Goal: Transaction & Acquisition: Purchase product/service

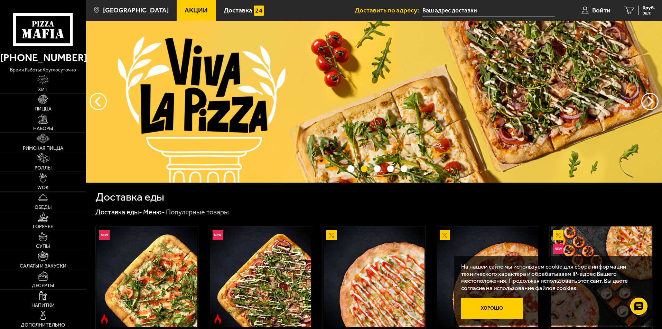
click at [499, 304] on button "Хорошо" at bounding box center [492, 309] width 62 height 21
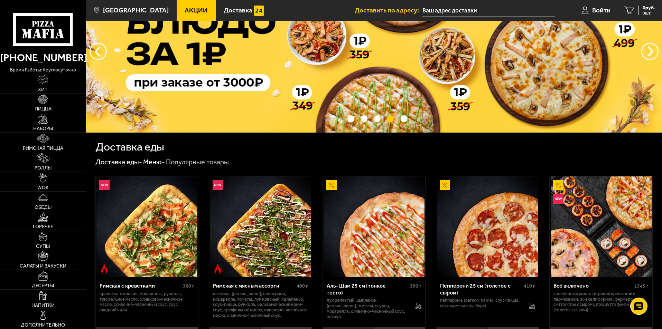
scroll to position [35, 0]
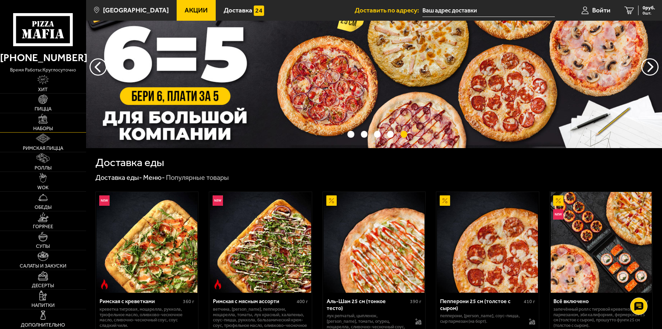
click at [47, 123] on img at bounding box center [43, 119] width 10 height 10
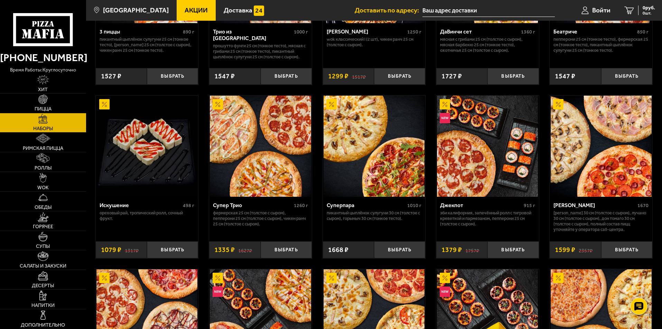
scroll to position [415, 0]
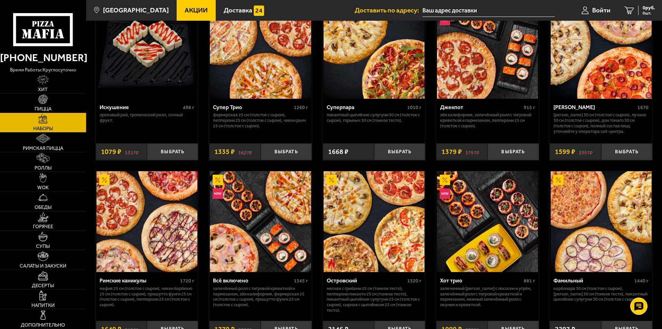
click at [48, 103] on img at bounding box center [43, 100] width 10 height 10
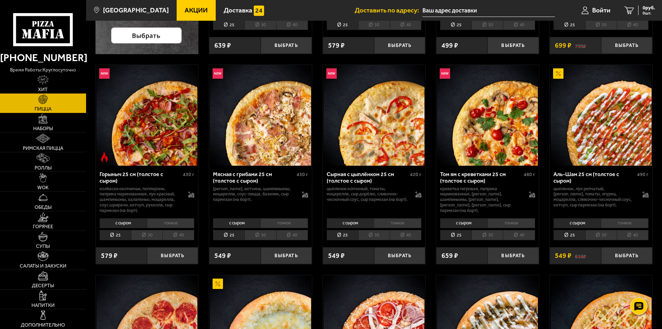
scroll to position [242, 0]
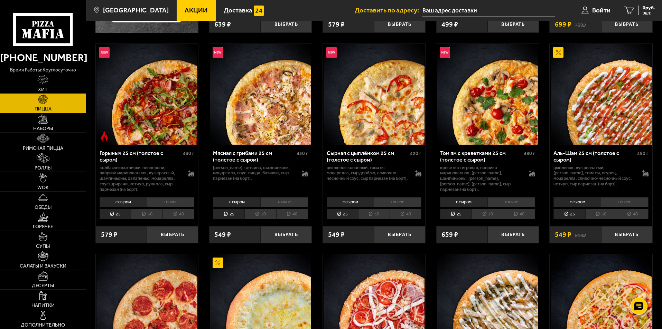
click at [265, 208] on div "с сыром тонкое 25 30 40 Топпинги" at bounding box center [260, 208] width 103 height 26
click at [264, 214] on li "30" at bounding box center [259, 214] width 31 height 11
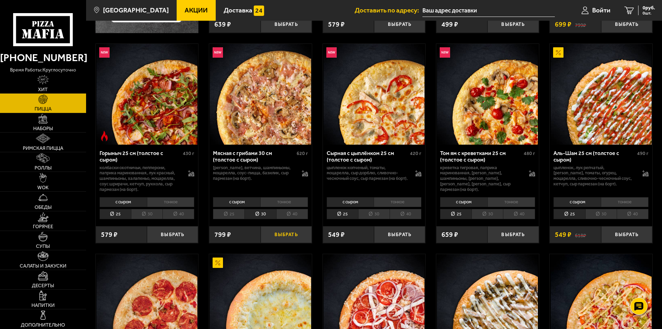
click at [281, 232] on button "Выбрать" at bounding box center [286, 234] width 51 height 17
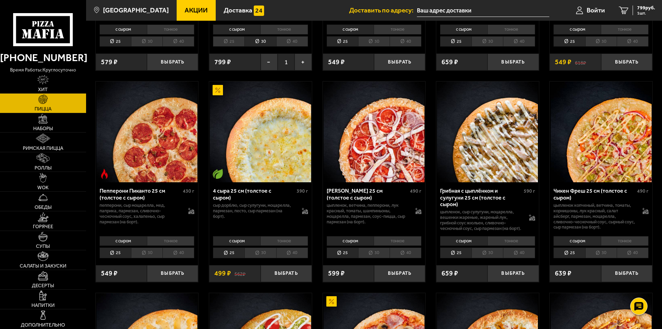
scroll to position [449, 0]
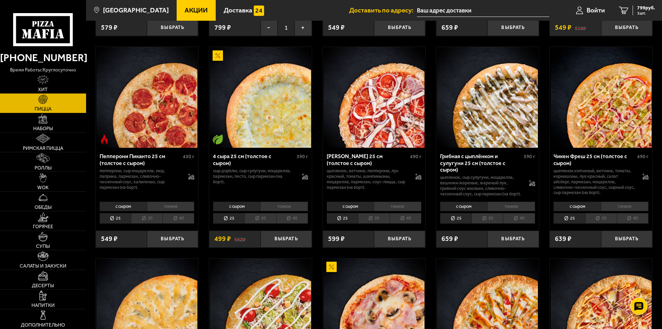
click at [377, 223] on li "30" at bounding box center [373, 218] width 31 height 11
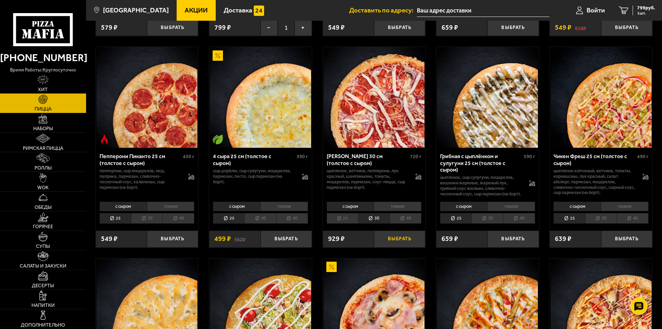
click at [408, 244] on button "Выбрать" at bounding box center [399, 239] width 51 height 17
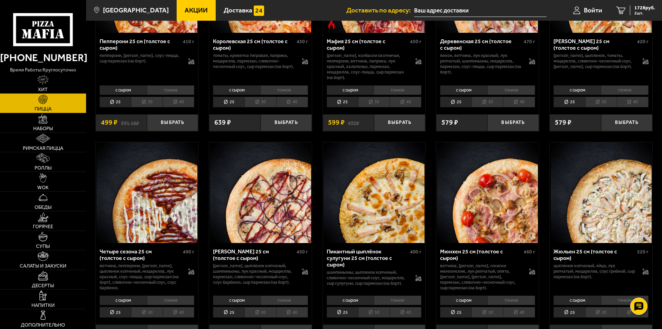
scroll to position [1002, 0]
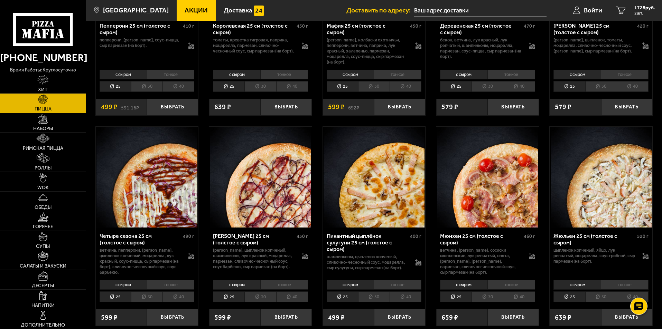
click at [492, 299] on li "30" at bounding box center [487, 297] width 31 height 11
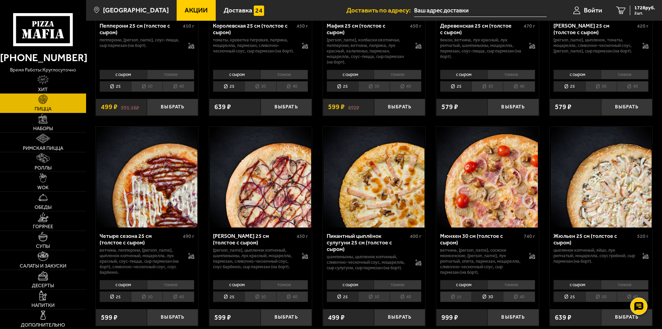
scroll to position [1072, 0]
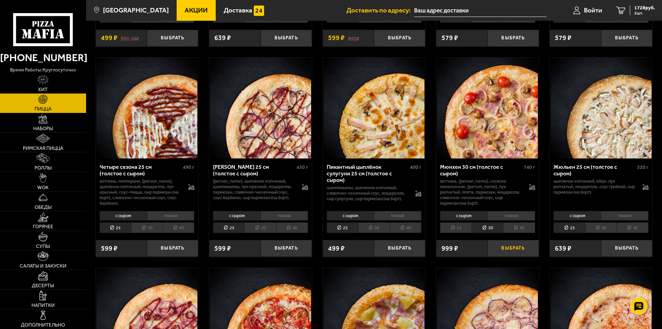
click at [511, 252] on button "Выбрать" at bounding box center [512, 248] width 51 height 17
click at [645, 8] on span "2727 руб." at bounding box center [644, 8] width 21 height 5
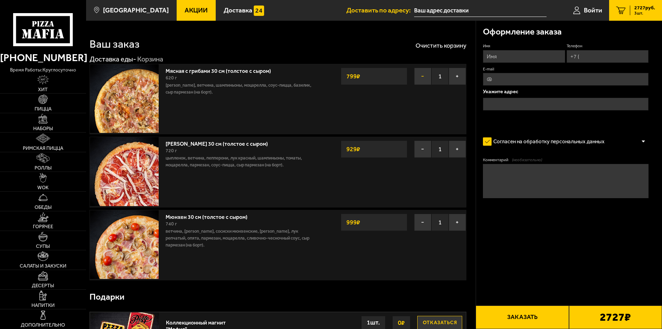
click at [421, 74] on button "−" at bounding box center [422, 76] width 17 height 17
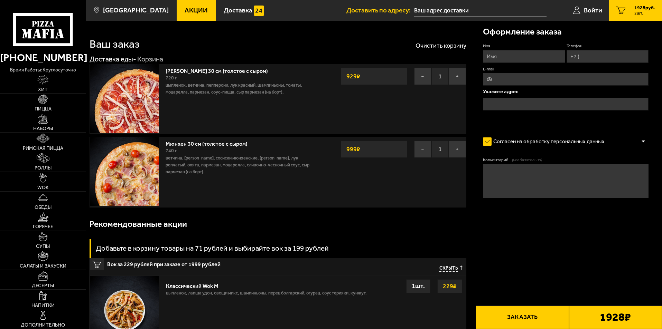
click at [38, 99] on img at bounding box center [43, 100] width 10 height 10
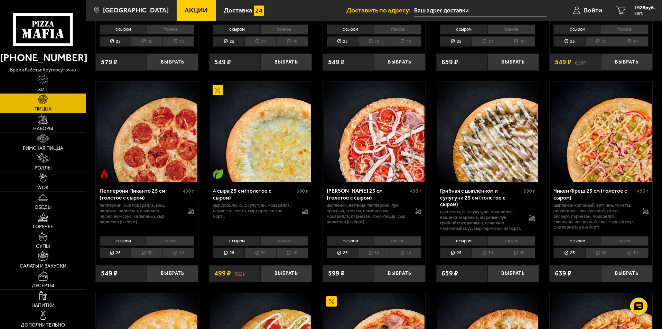
scroll to position [449, 0]
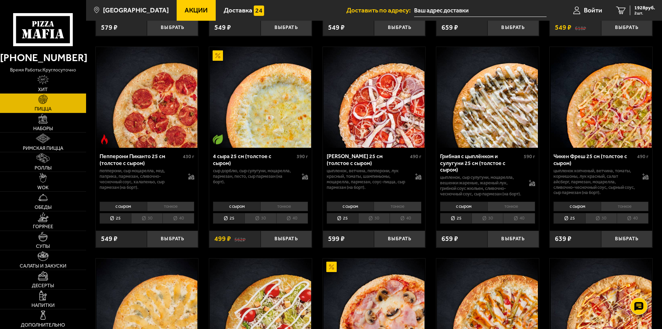
click at [283, 211] on li "тонкое" at bounding box center [284, 207] width 48 height 10
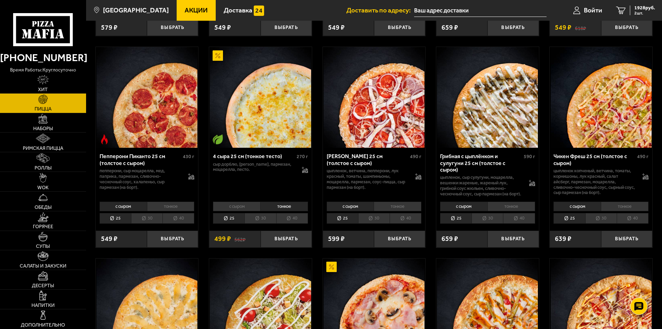
click at [258, 224] on li "30" at bounding box center [259, 218] width 31 height 11
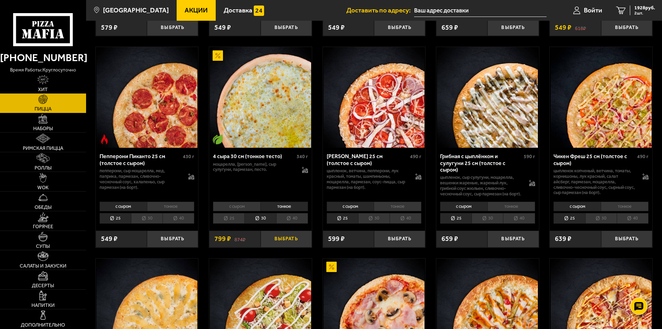
click at [280, 246] on button "Выбрать" at bounding box center [286, 239] width 51 height 17
click at [641, 11] on span "3 шт." at bounding box center [644, 13] width 21 height 4
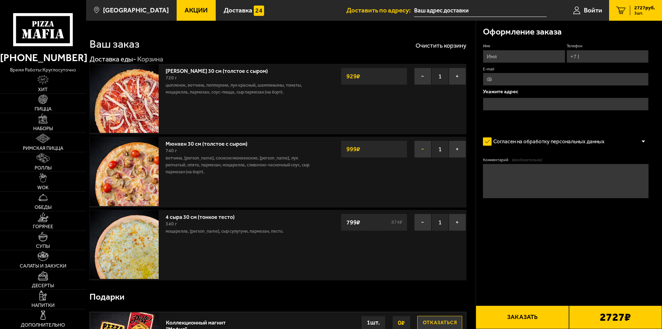
click at [422, 149] on button "−" at bounding box center [422, 149] width 17 height 17
click at [421, 75] on button "−" at bounding box center [422, 76] width 17 height 17
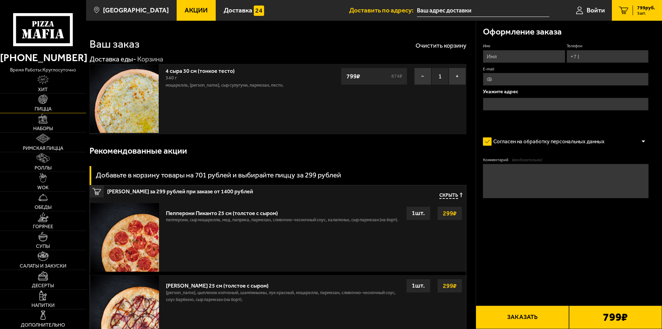
click at [41, 107] on span "Пицца" at bounding box center [43, 109] width 17 height 5
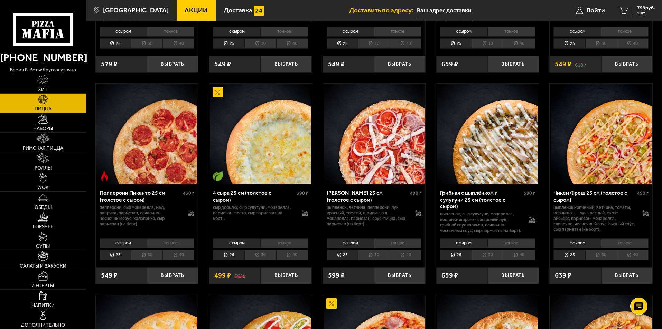
scroll to position [415, 0]
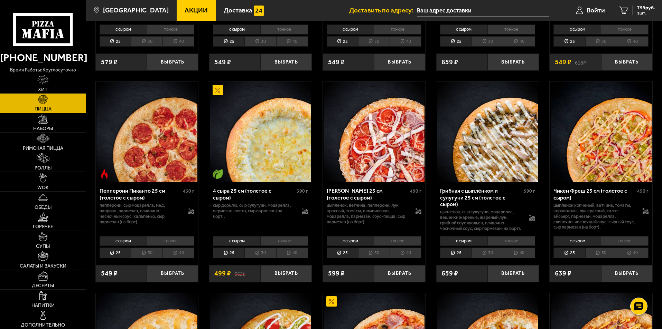
click at [397, 246] on li "тонкое" at bounding box center [398, 241] width 48 height 10
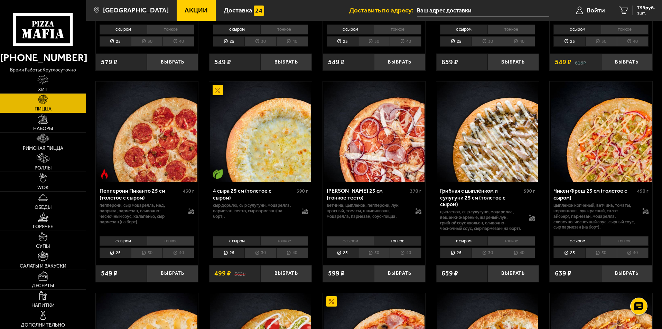
click at [377, 258] on li "30" at bounding box center [373, 253] width 31 height 11
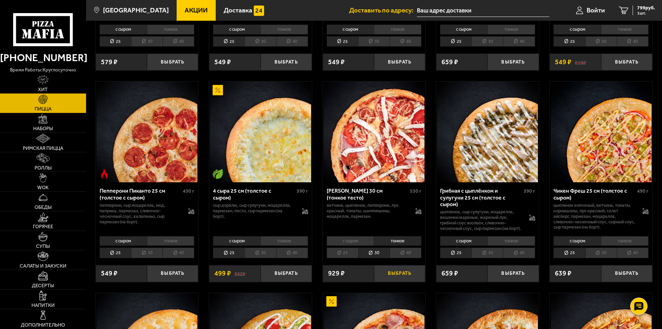
click at [402, 282] on button "Выбрать" at bounding box center [399, 273] width 51 height 17
click at [169, 246] on li "тонкое" at bounding box center [171, 241] width 48 height 10
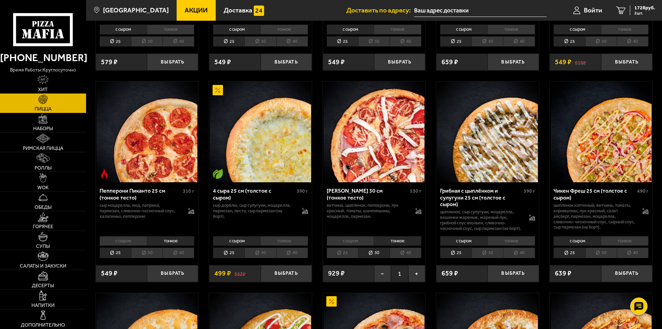
click at [144, 259] on li "30" at bounding box center [146, 253] width 31 height 11
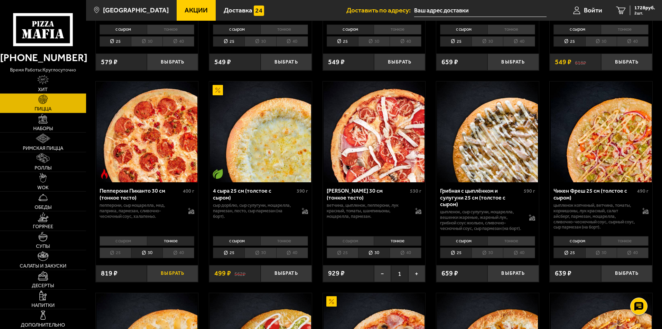
click at [174, 277] on button "Выбрать" at bounding box center [172, 273] width 51 height 17
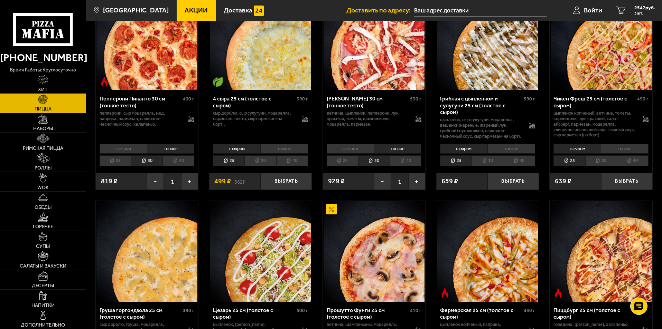
scroll to position [588, 0]
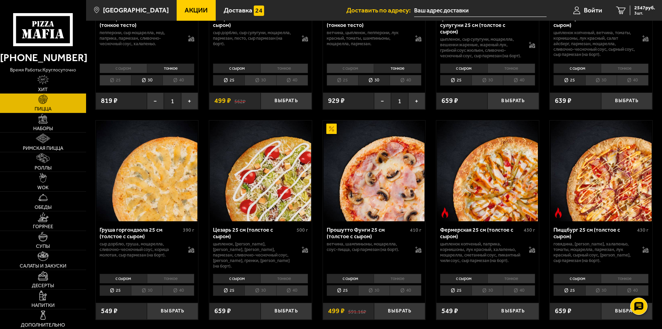
click at [375, 296] on li "30" at bounding box center [373, 291] width 31 height 11
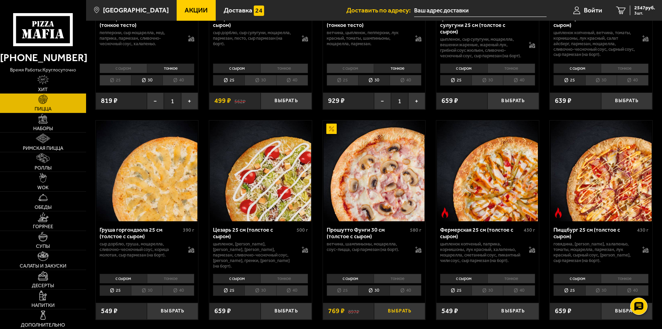
click at [400, 317] on button "Выбрать" at bounding box center [399, 311] width 51 height 17
click at [398, 284] on li "тонкое" at bounding box center [398, 279] width 48 height 10
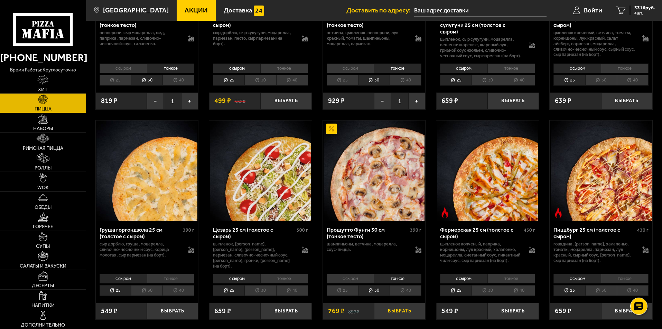
click at [402, 317] on button "Выбрать" at bounding box center [399, 311] width 51 height 17
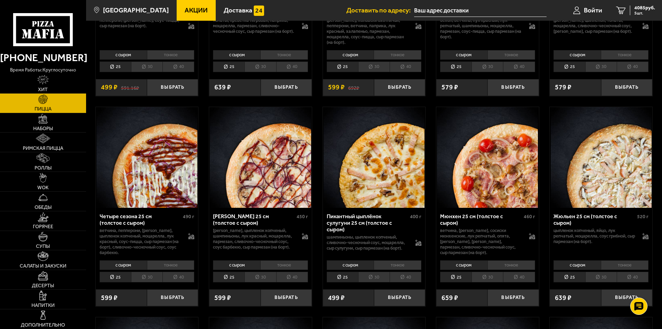
scroll to position [1037, 0]
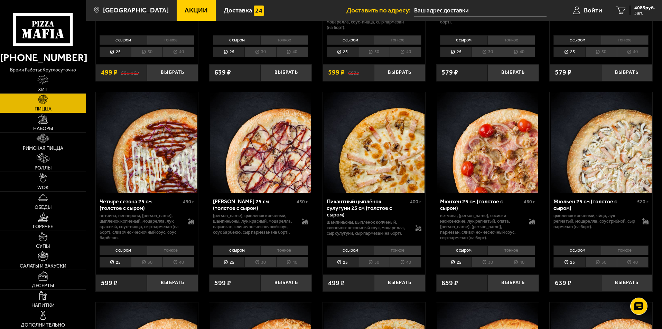
click at [512, 252] on li "тонкое" at bounding box center [511, 251] width 48 height 10
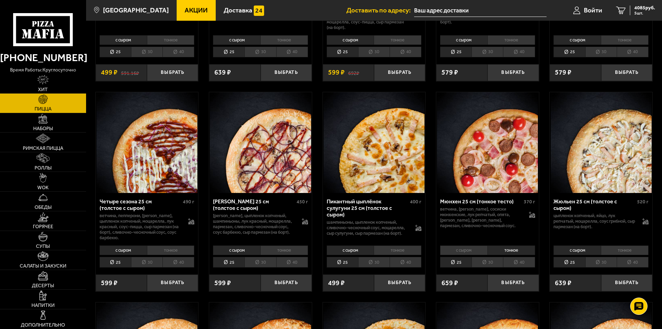
click at [489, 264] on li "30" at bounding box center [487, 262] width 31 height 11
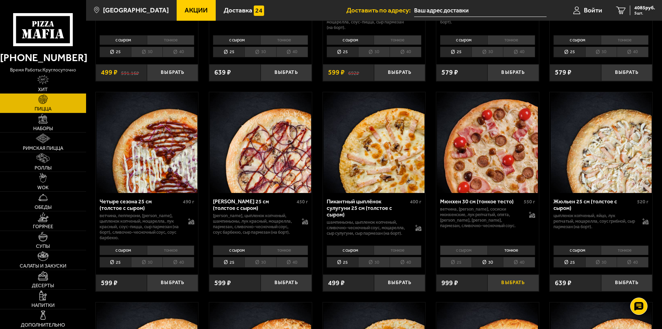
click at [520, 287] on button "Выбрать" at bounding box center [512, 283] width 51 height 17
click at [636, 15] on span "6 шт." at bounding box center [644, 13] width 21 height 4
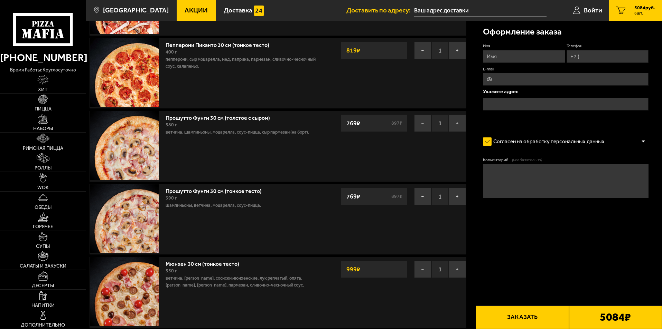
scroll to position [173, 0]
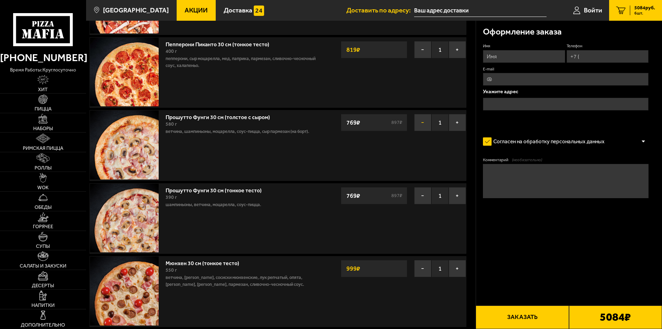
click at [423, 122] on button "−" at bounding box center [422, 122] width 17 height 17
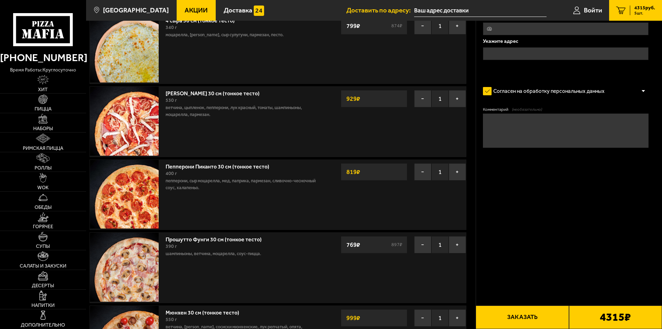
scroll to position [0, 0]
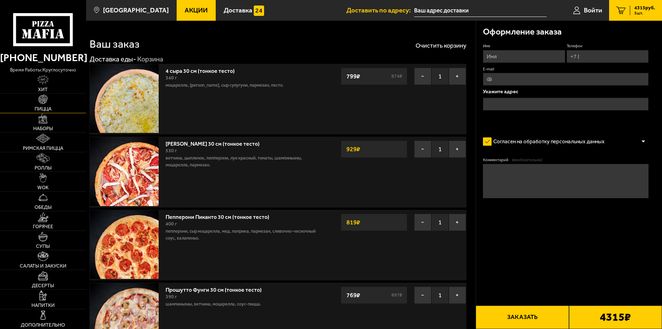
click at [39, 106] on link "Пицца" at bounding box center [43, 103] width 86 height 19
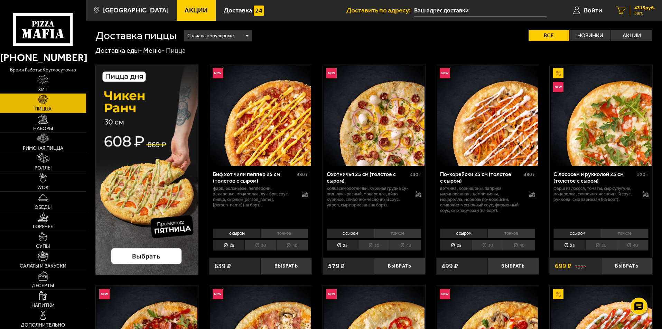
click at [652, 9] on span "4315 руб." at bounding box center [644, 8] width 21 height 5
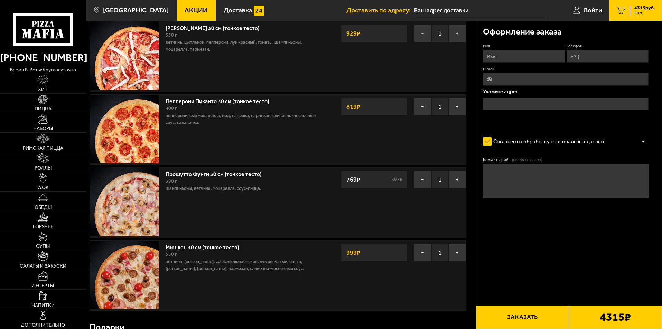
scroll to position [138, 0]
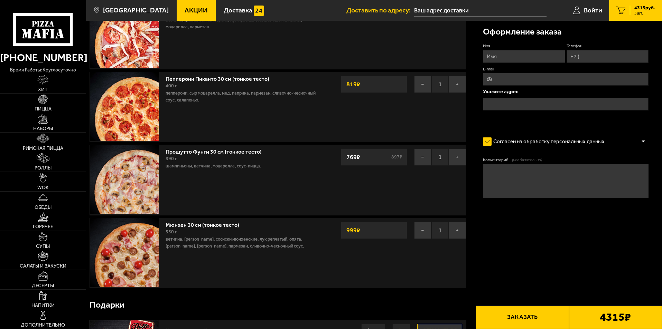
click at [41, 105] on link "Пицца" at bounding box center [43, 103] width 86 height 19
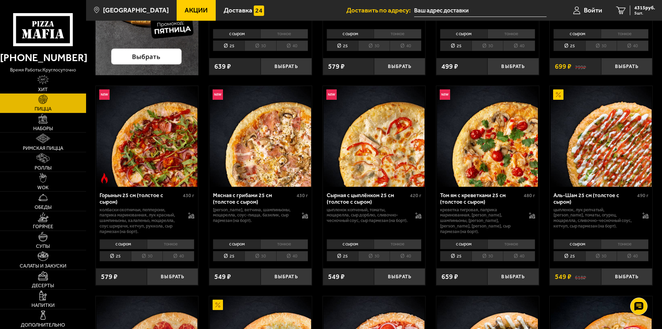
scroll to position [207, 0]
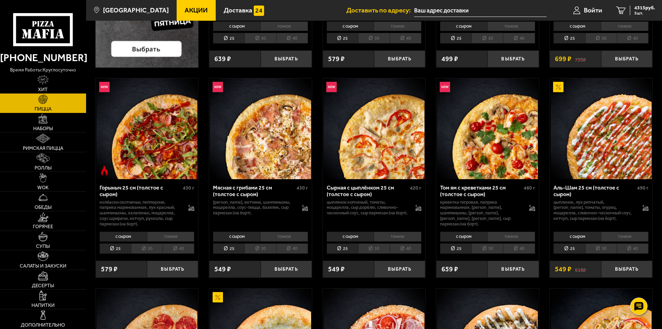
click at [165, 239] on li "тонкое" at bounding box center [171, 237] width 48 height 10
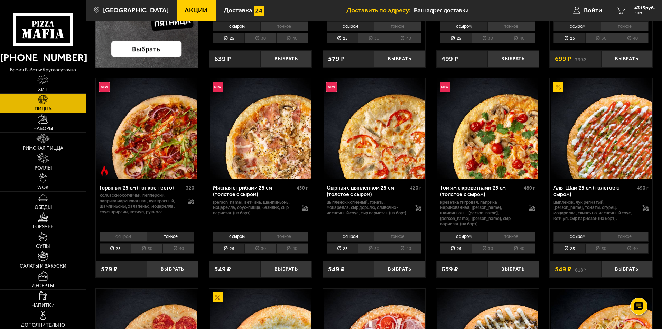
click at [134, 232] on li "с сыром" at bounding box center [123, 237] width 47 height 10
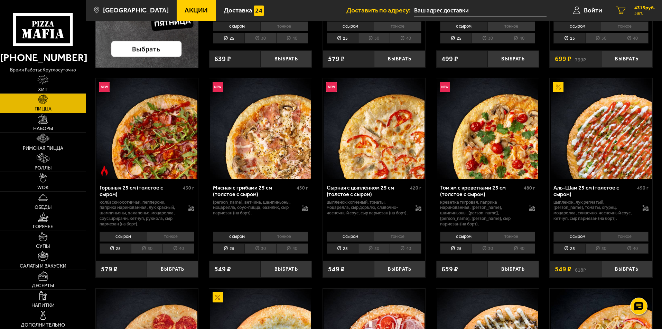
click at [637, 9] on span "4315 руб." at bounding box center [644, 8] width 21 height 5
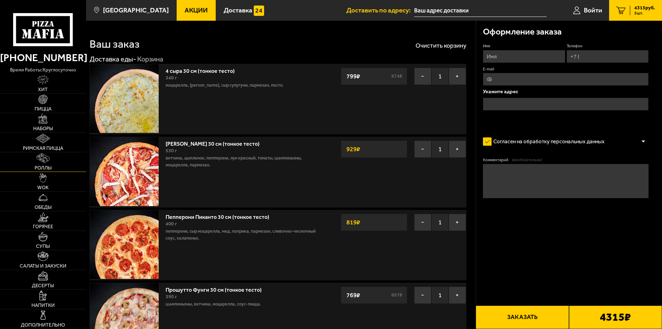
click at [48, 166] on span "Роллы" at bounding box center [43, 168] width 17 height 5
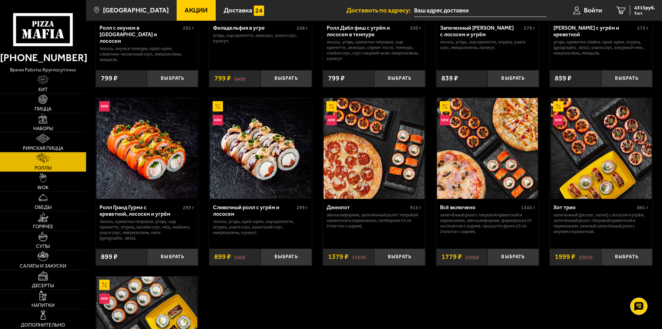
scroll to position [311, 0]
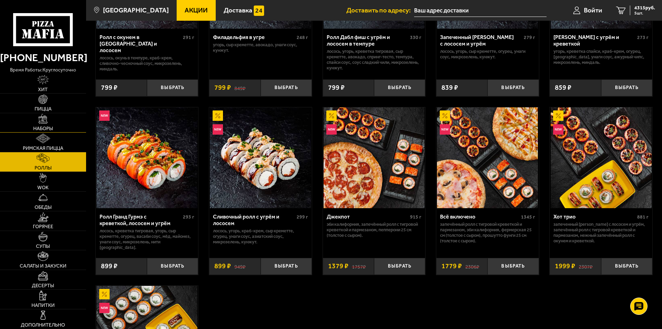
click at [38, 124] on img at bounding box center [43, 119] width 10 height 10
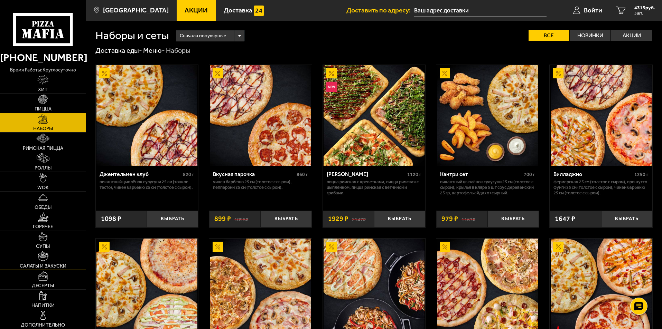
click at [51, 264] on span "Салаты и закуски" at bounding box center [43, 266] width 47 height 5
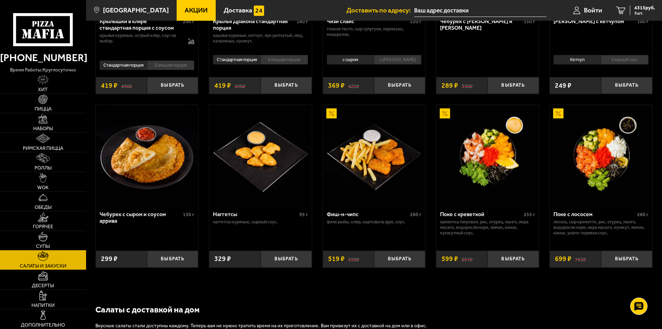
scroll to position [380, 0]
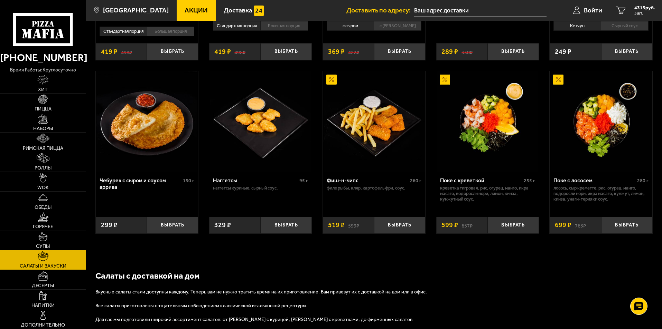
click at [37, 299] on link "Напитки" at bounding box center [43, 299] width 86 height 19
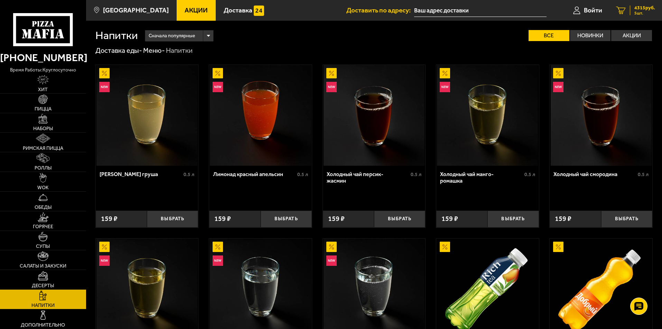
click at [641, 9] on span "4315 руб." at bounding box center [644, 8] width 21 height 5
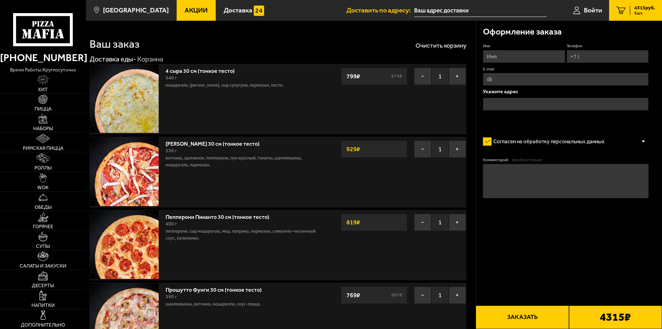
click at [463, 12] on input "text" at bounding box center [480, 10] width 132 height 13
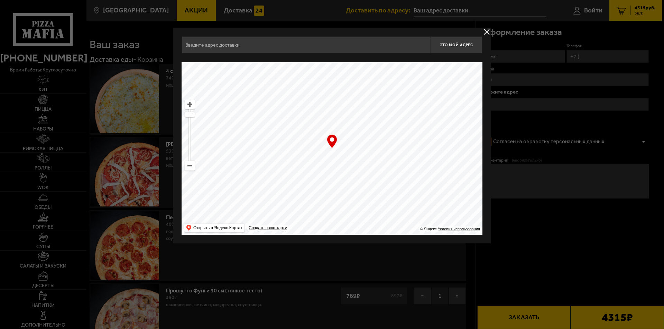
click at [226, 48] on input "text" at bounding box center [305, 44] width 249 height 17
type input "а"
type input "П"
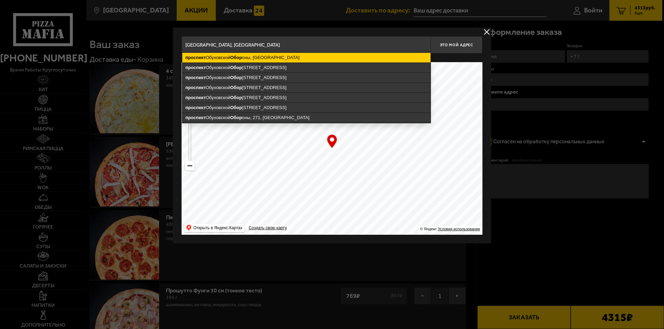
type input "Санкт-Петербург, проспект Обуховской Обороны"
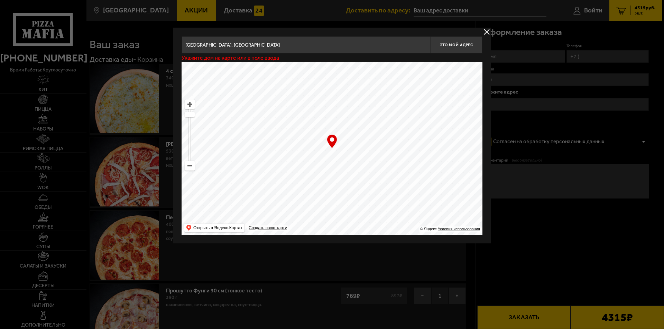
click at [189, 118] on ymaps at bounding box center [190, 135] width 2 height 52
click at [190, 166] on ymaps at bounding box center [189, 165] width 9 height 9
drag, startPoint x: 394, startPoint y: 171, endPoint x: 266, endPoint y: 104, distance: 144.9
click at [266, 104] on ymaps at bounding box center [331, 148] width 301 height 173
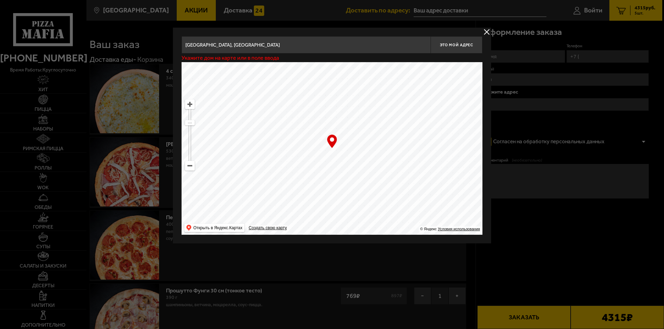
drag, startPoint x: 300, startPoint y: 147, endPoint x: 357, endPoint y: 135, distance: 58.3
click at [357, 135] on ymaps at bounding box center [331, 148] width 301 height 173
click at [190, 108] on ymaps at bounding box center [189, 104] width 9 height 9
drag, startPoint x: 300, startPoint y: 186, endPoint x: 301, endPoint y: 105, distance: 80.9
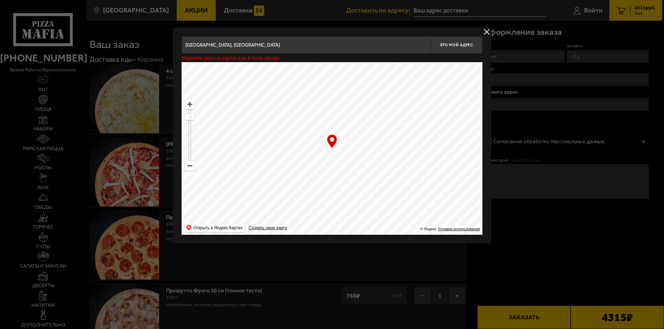
click at [301, 105] on ymaps at bounding box center [331, 148] width 301 height 173
drag, startPoint x: 371, startPoint y: 184, endPoint x: 324, endPoint y: 64, distance: 129.2
click at [324, 64] on ymaps at bounding box center [331, 148] width 301 height 173
drag, startPoint x: 330, startPoint y: 167, endPoint x: 256, endPoint y: 141, distance: 78.5
click at [261, 143] on ymaps at bounding box center [331, 148] width 301 height 173
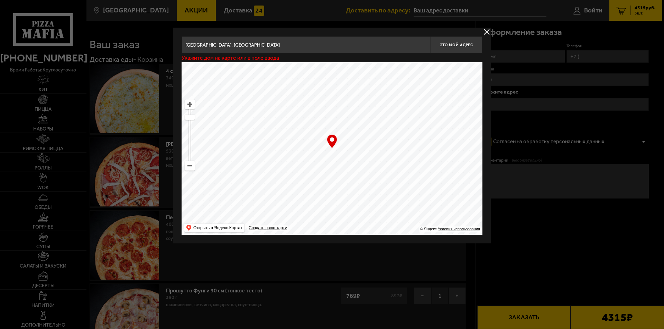
drag, startPoint x: 368, startPoint y: 183, endPoint x: 325, endPoint y: 110, distance: 84.7
click at [325, 108] on ymaps at bounding box center [331, 148] width 301 height 173
drag, startPoint x: 313, startPoint y: 152, endPoint x: 319, endPoint y: 93, distance: 59.1
click at [319, 93] on ymaps at bounding box center [331, 148] width 301 height 173
drag, startPoint x: 401, startPoint y: 190, endPoint x: 318, endPoint y: 97, distance: 125.1
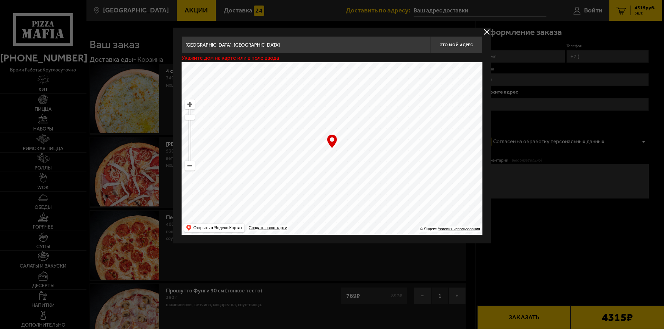
click at [318, 97] on ymaps at bounding box center [331, 148] width 301 height 173
drag, startPoint x: 381, startPoint y: 166, endPoint x: 273, endPoint y: 122, distance: 116.1
click at [274, 122] on ymaps at bounding box center [331, 148] width 301 height 173
drag, startPoint x: 339, startPoint y: 184, endPoint x: 334, endPoint y: 198, distance: 15.2
click at [334, 198] on ymaps at bounding box center [331, 148] width 301 height 173
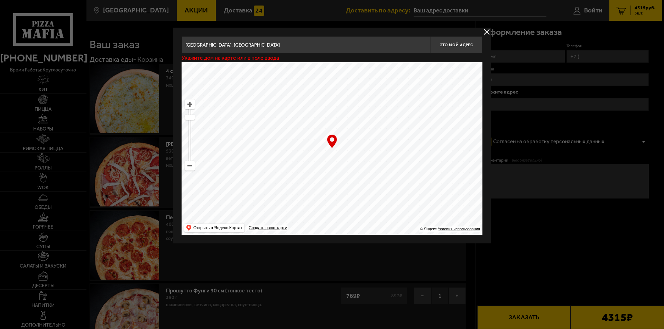
type input "улица Бабушкина, 36к2"
type input "улица Чернова, 2"
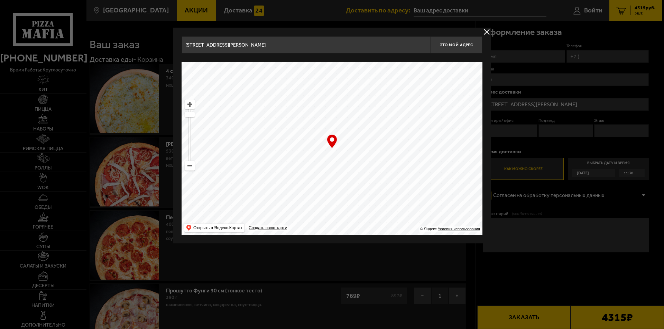
type input "проспект Обуховской Обороны, 112к2И"
click at [334, 139] on div "… © Яндекс Условия использования Открыть в Яндекс.Картах Создать свою карту" at bounding box center [331, 148] width 301 height 173
click at [464, 48] on button "Это мой адрес" at bounding box center [456, 44] width 52 height 17
drag, startPoint x: 357, startPoint y: 141, endPoint x: 382, endPoint y: 120, distance: 33.1
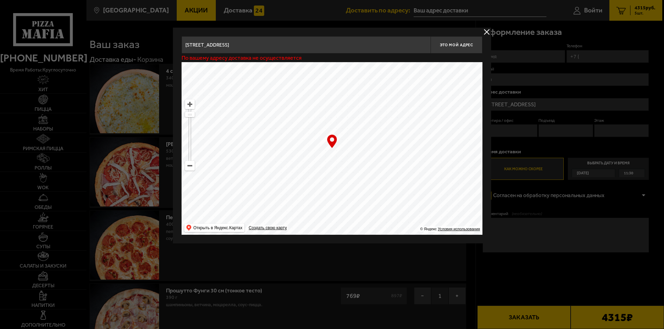
click at [382, 120] on ymaps at bounding box center [331, 148] width 301 height 173
type input "проспект Обуховской Обороны, 114"
click at [324, 43] on input "проспект Обуховской Обороны, 114" at bounding box center [305, 44] width 249 height 17
drag, startPoint x: 308, startPoint y: 131, endPoint x: 282, endPoint y: 154, distance: 34.5
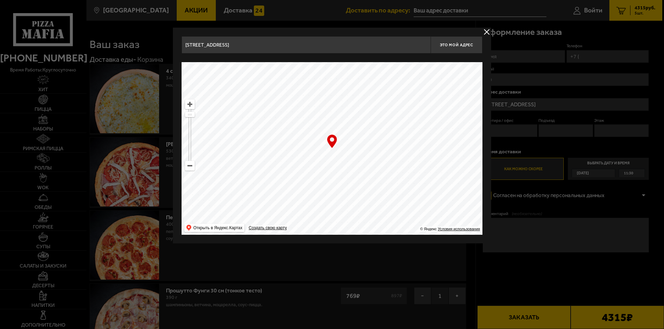
click at [282, 154] on ymaps at bounding box center [331, 148] width 301 height 173
type input "проспект Обуховской Обороны, 112к2И"
click at [278, 47] on input "проспект Обуховской Обороны, 112к2И" at bounding box center [305, 44] width 249 height 17
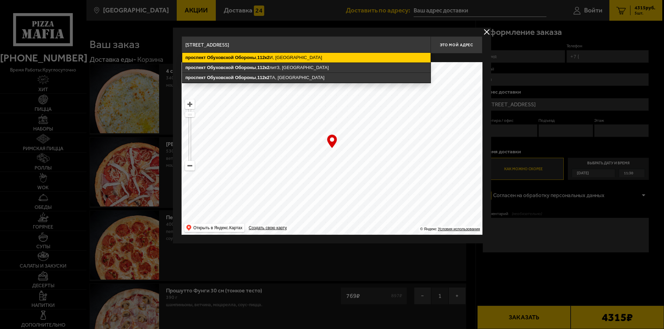
click at [302, 60] on ymaps "проспект Обуховской Обороны , 112к2 И, Санкт-Петербург" at bounding box center [306, 58] width 248 height 10
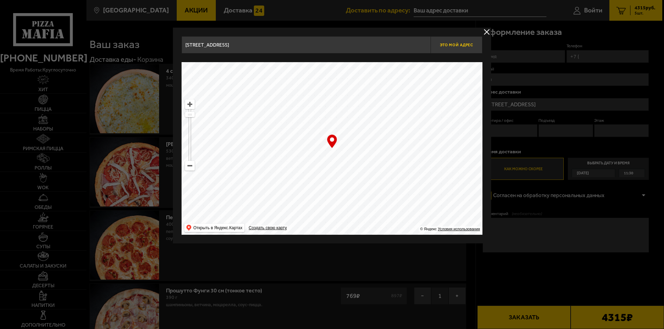
click at [453, 43] on span "Это мой адрес" at bounding box center [456, 45] width 33 height 4
click at [319, 48] on input "Санкт-Петербург, проспект Обуховской Обороны, 112к2И" at bounding box center [305, 44] width 249 height 17
click at [318, 47] on input "Санкт-Петербург, проспект Обуховской Обороны, 112к2" at bounding box center [305, 44] width 249 height 17
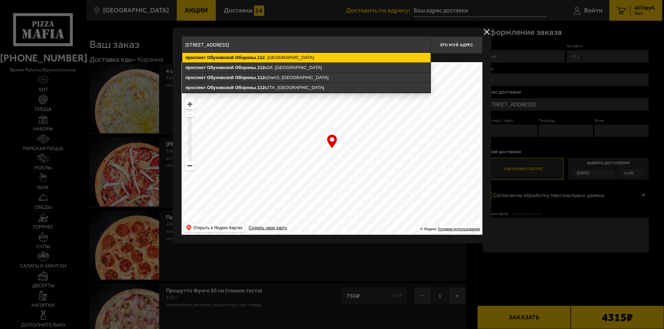
type input "Санкт-Петербург, проспект Обуховской Обороны, 112"
click at [309, 55] on ymaps "проспект Обуховской Обороны , 112 , Санкт-Петербург" at bounding box center [306, 58] width 248 height 10
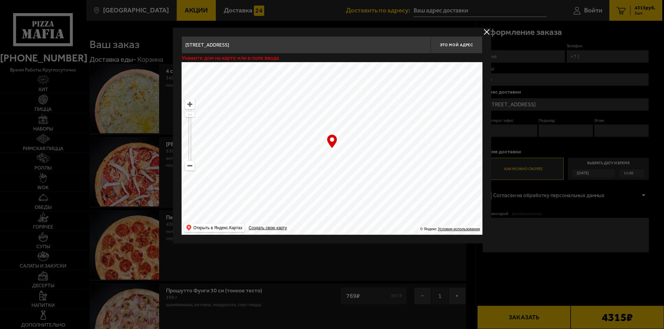
type input "проспект Обуховской Обороны, 112"
click at [452, 44] on span "Это мой адрес" at bounding box center [456, 45] width 33 height 4
type input "проспект Обуховской Обороны, 112"
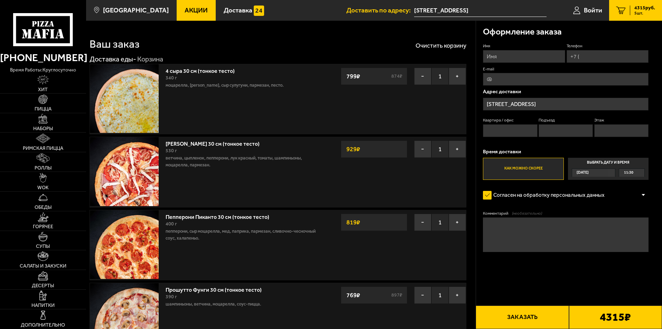
click at [482, 7] on input "проспект Обуховской Обороны, 112" at bounding box center [480, 10] width 132 height 13
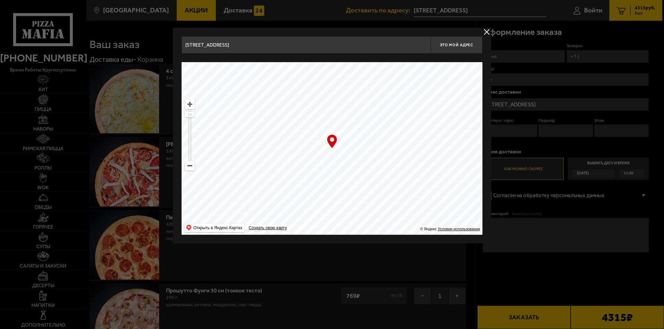
click at [193, 104] on ymaps at bounding box center [189, 104] width 9 height 9
drag, startPoint x: 367, startPoint y: 148, endPoint x: 332, endPoint y: 178, distance: 46.4
click at [332, 178] on ymaps at bounding box center [331, 148] width 301 height 173
type input "проспект Обуховской Обороны, 112к2И"
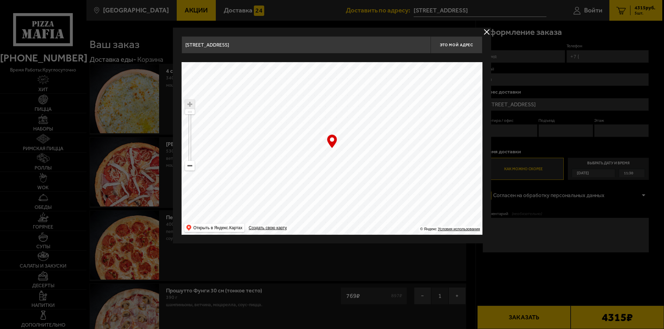
type input "проспект Обуховской Обороны, 112к2И"
drag, startPoint x: 316, startPoint y: 172, endPoint x: 267, endPoint y: 170, distance: 49.1
click at [267, 170] on ymaps at bounding box center [331, 148] width 301 height 173
drag, startPoint x: 312, startPoint y: 175, endPoint x: 327, endPoint y: 156, distance: 24.3
click at [327, 156] on ymaps at bounding box center [331, 148] width 301 height 173
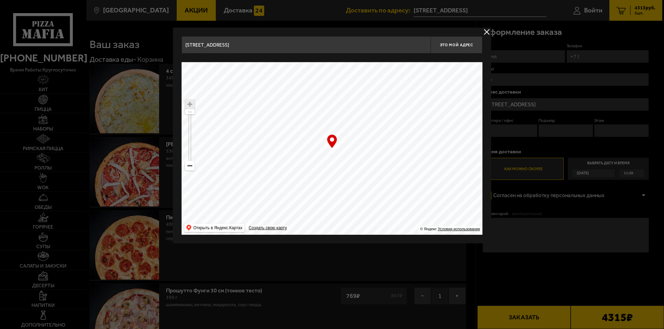
type input "[STREET_ADDRESS]"
click at [459, 45] on span "Это мой адрес" at bounding box center [456, 45] width 33 height 4
type input "[STREET_ADDRESS]"
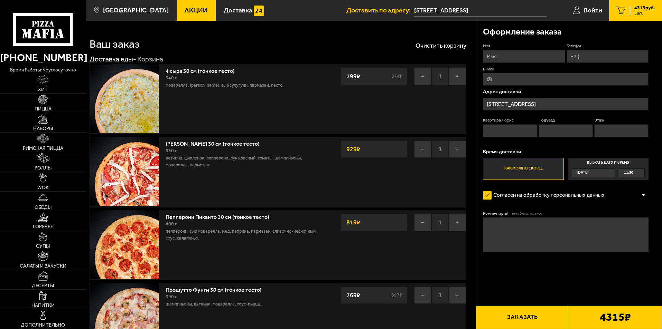
click at [550, 234] on textarea "Комментарий (необязательно)" at bounding box center [566, 235] width 166 height 35
drag, startPoint x: 554, startPoint y: 225, endPoint x: 484, endPoint y: 223, distance: 69.8
click at [484, 223] on textarea "Можете в соседнее здание в БЦ Вант" at bounding box center [566, 235] width 166 height 35
type textarea "Доставка в БЦ Вант, в холле"
click at [522, 55] on input "Имя" at bounding box center [524, 56] width 82 height 13
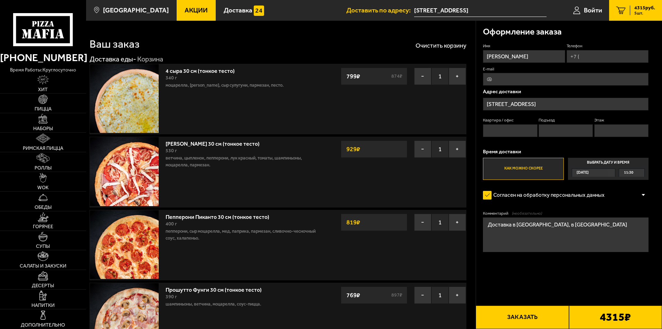
type input "Глен"
click at [592, 56] on input "Телефон" at bounding box center [608, 56] width 82 height 13
type input "[PHONE_NUMBER]"
click at [521, 77] on input "E-mail" at bounding box center [566, 79] width 166 height 13
type input "я"
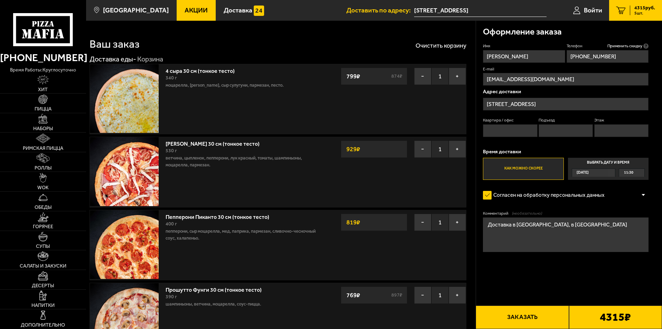
type input "zangeew2012@yandex.ru"
click at [631, 172] on span "11:30" at bounding box center [628, 173] width 9 height 8
click at [0, 0] on input "Выбрать дату и время Сегодня 11:30" at bounding box center [0, 0] width 0 height 0
click at [641, 172] on div "11:30" at bounding box center [631, 173] width 25 height 8
click at [635, 208] on li "12:15" at bounding box center [631, 207] width 25 height 9
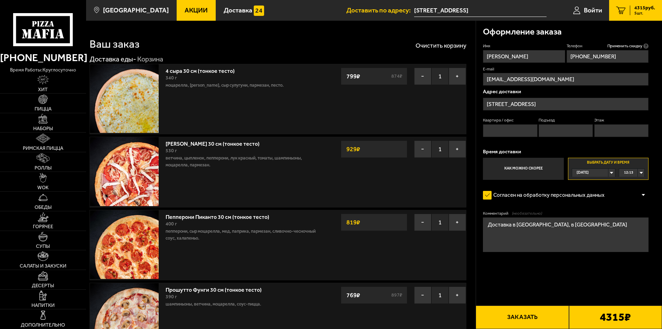
click at [517, 131] on input "Квартира / офис" at bounding box center [510, 130] width 54 height 13
type input "1"
click at [554, 130] on input "Подъезд" at bounding box center [566, 130] width 54 height 13
type input "1"
click at [617, 134] on input "Этаж" at bounding box center [621, 130] width 54 height 13
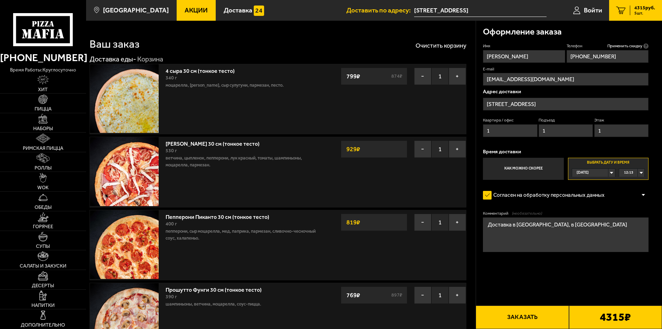
type input "1"
click at [573, 227] on textarea "Доставка в БЦ Вант, в холле" at bounding box center [566, 235] width 166 height 35
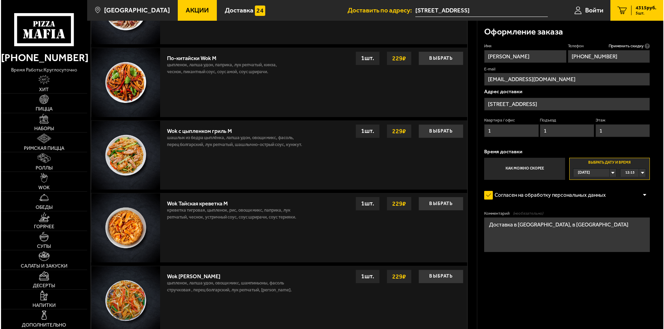
scroll to position [601, 0]
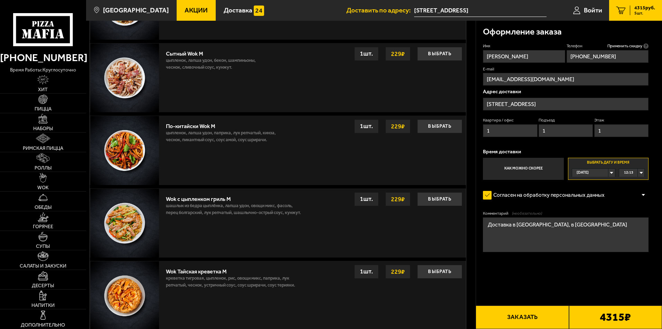
click at [526, 324] on button "Заказать" at bounding box center [522, 318] width 93 height 24
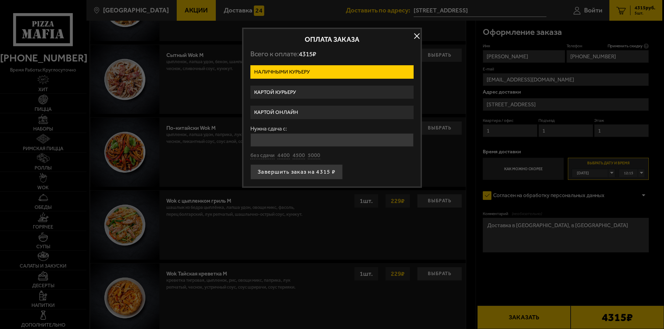
click at [319, 94] on label "Картой курьеру" at bounding box center [331, 92] width 163 height 13
click at [0, 0] on input "Картой курьеру" at bounding box center [0, 0] width 0 height 0
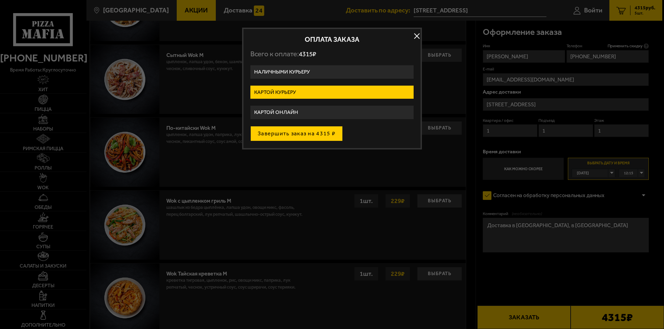
click at [319, 139] on button "Завершить заказ на 4315 ₽" at bounding box center [296, 133] width 92 height 15
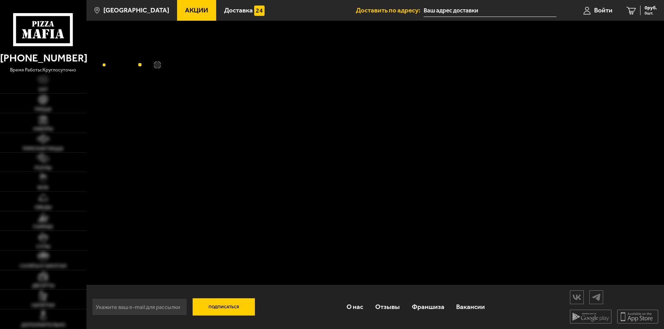
type input "[STREET_ADDRESS]"
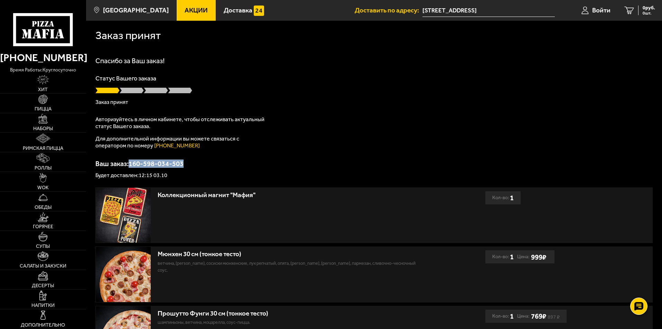
drag, startPoint x: 132, startPoint y: 164, endPoint x: 199, endPoint y: 165, distance: 67.1
click at [199, 165] on p "Ваш заказ: 160-598-034-503" at bounding box center [373, 163] width 557 height 7
copy p "160-598-034-503"
click at [599, 10] on span "Войти" at bounding box center [601, 10] width 18 height 7
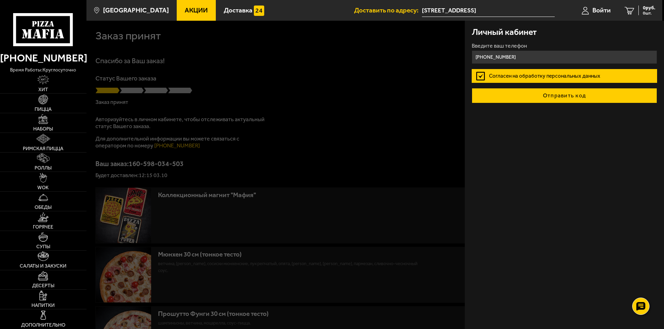
type input "[PHONE_NUMBER]"
click at [579, 101] on button "Отправить код" at bounding box center [564, 95] width 185 height 15
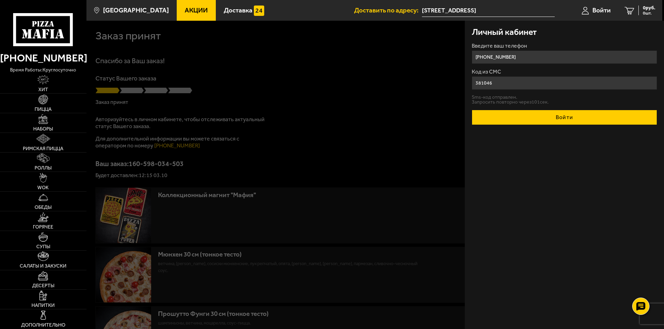
type input "381046"
click at [520, 122] on button "Войти" at bounding box center [564, 117] width 185 height 15
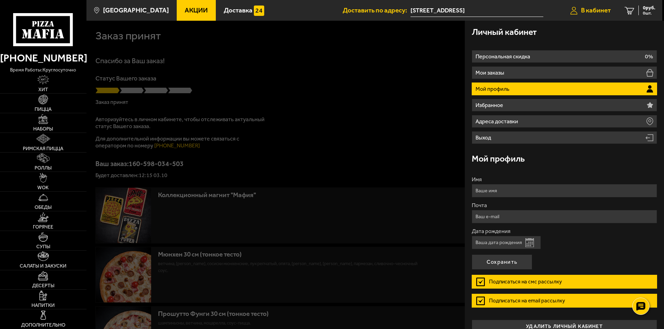
click at [584, 12] on span "В кабинет" at bounding box center [596, 10] width 30 height 7
click at [589, 13] on span "В кабинет" at bounding box center [596, 10] width 30 height 7
click at [442, 306] on div at bounding box center [418, 185] width 664 height 329
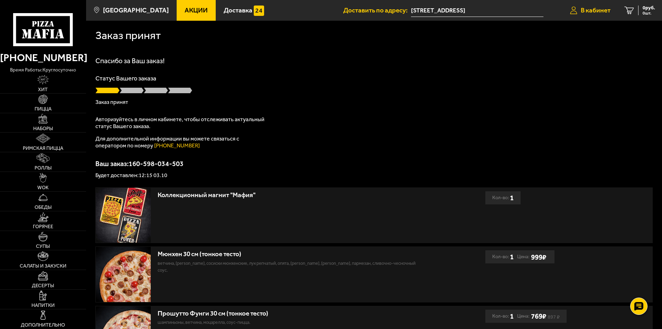
click at [596, 11] on span "В кабинет" at bounding box center [596, 10] width 30 height 7
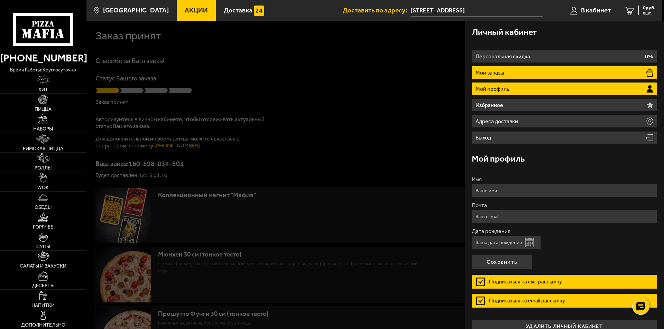
click at [518, 69] on li "Мои заказы" at bounding box center [564, 72] width 185 height 13
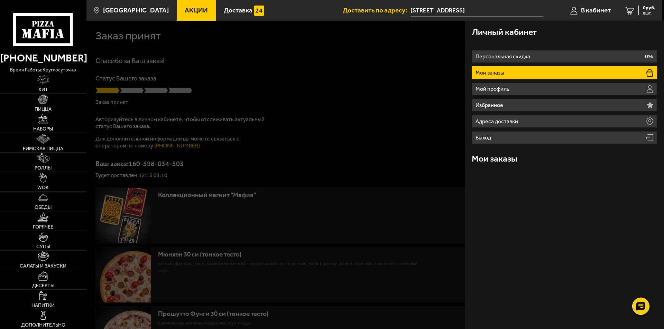
click at [503, 164] on div "Мои заказы" at bounding box center [564, 159] width 185 height 22
click at [505, 73] on p "Мои заказы" at bounding box center [490, 73] width 30 height 6
click at [408, 96] on div at bounding box center [418, 185] width 664 height 329
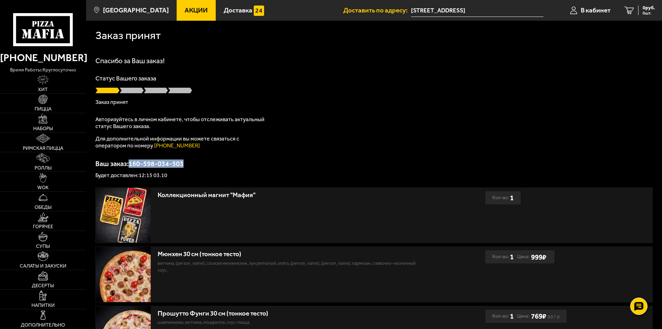
drag, startPoint x: 131, startPoint y: 165, endPoint x: 191, endPoint y: 166, distance: 59.8
click at [191, 166] on p "Ваш заказ: 160-598-034-503" at bounding box center [373, 163] width 557 height 7
copy p "160-598-034-503"
click at [649, 9] on span "0 руб." at bounding box center [649, 8] width 12 height 5
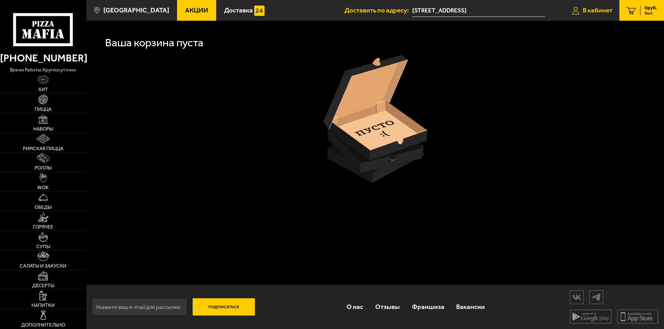
click at [591, 11] on span "В кабинет" at bounding box center [597, 10] width 30 height 7
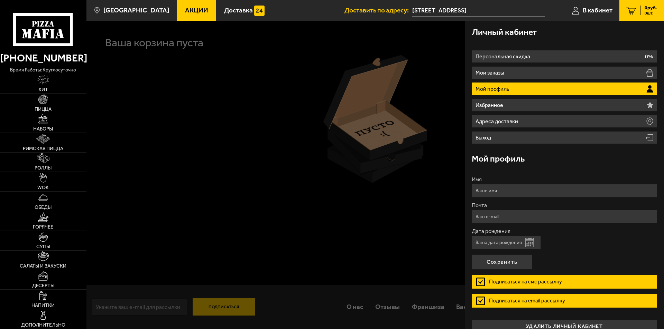
click at [378, 197] on div at bounding box center [418, 185] width 664 height 329
